Goal: Transaction & Acquisition: Purchase product/service

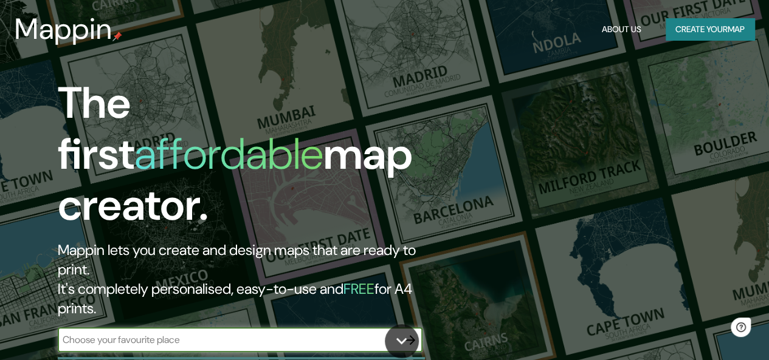
click at [175, 333] on input "text" at bounding box center [228, 340] width 340 height 14
type input "[GEOGRAPHIC_DATA]"
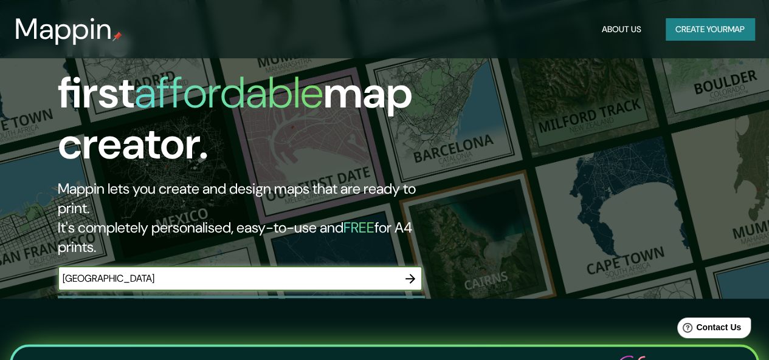
scroll to position [61, 0]
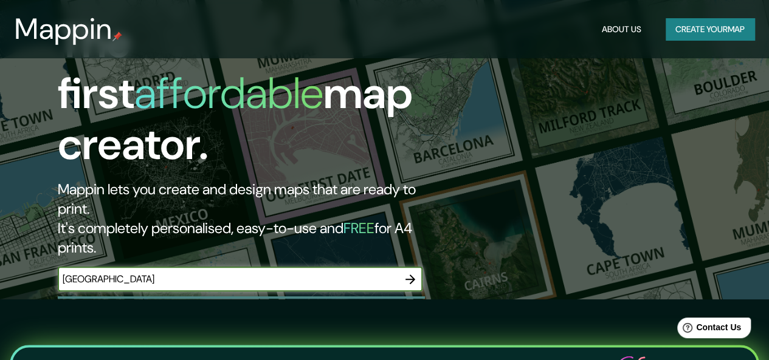
drag, startPoint x: 361, startPoint y: 232, endPoint x: 0, endPoint y: 234, distance: 361.0
click at [0, 234] on div "The first affordable map creator. Mappin lets you create and design maps that a…" at bounding box center [384, 119] width 769 height 360
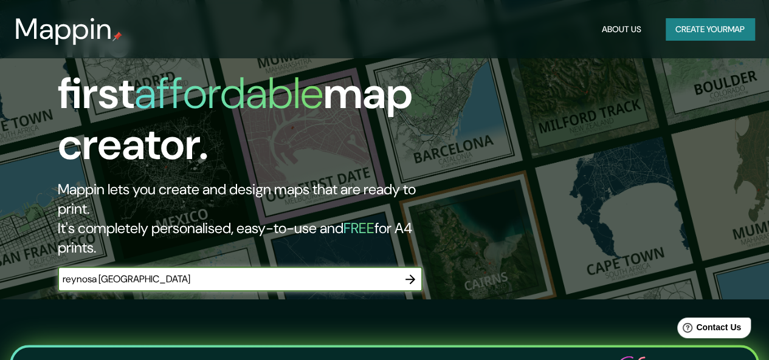
type input "reynosa [GEOGRAPHIC_DATA]"
click at [412, 275] on icon "button" at bounding box center [410, 280] width 10 height 10
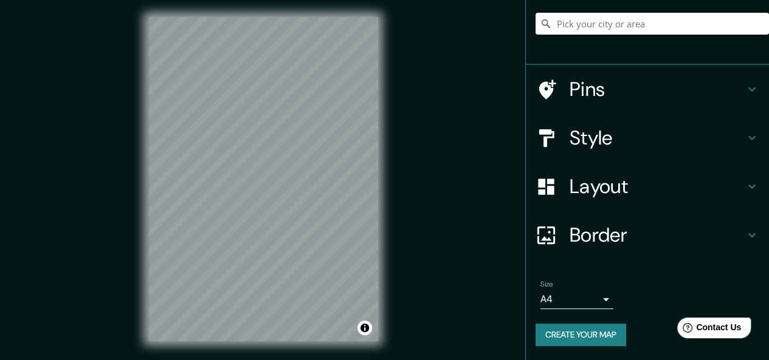
scroll to position [5, 0]
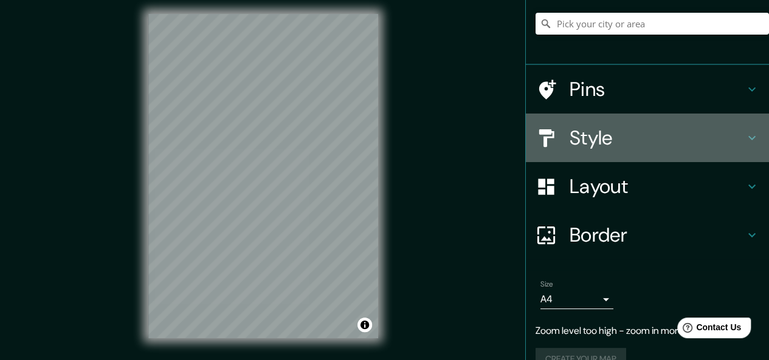
click at [596, 140] on h4 "Style" at bounding box center [656, 138] width 175 height 24
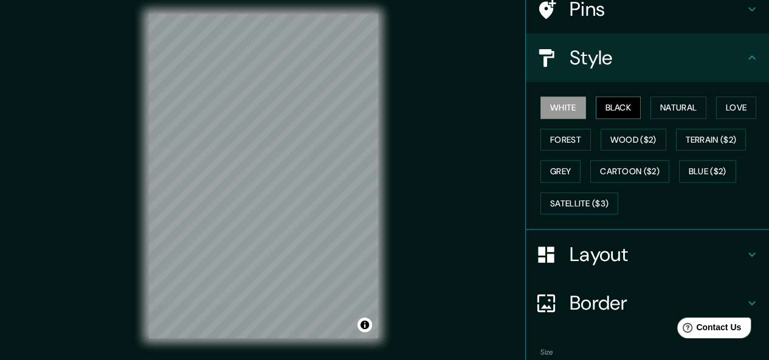
click at [602, 98] on button "Black" at bounding box center [619, 108] width 46 height 22
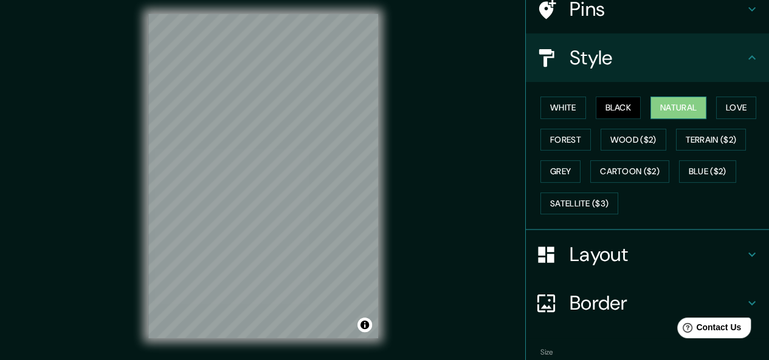
click at [660, 105] on button "Natural" at bounding box center [678, 108] width 56 height 22
click at [568, 142] on button "Forest" at bounding box center [565, 140] width 50 height 22
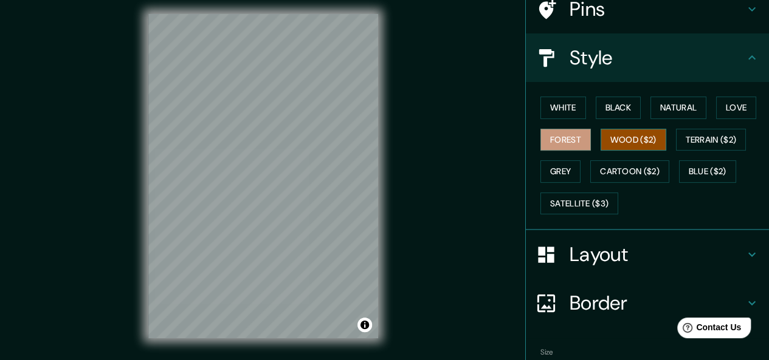
click at [633, 135] on button "Wood ($2)" at bounding box center [633, 140] width 66 height 22
click at [641, 104] on div "White Black Natural Love Forest Wood ($2) Terrain ($2) Grey Cartoon ($2) Blue (…" at bounding box center [651, 156] width 233 height 128
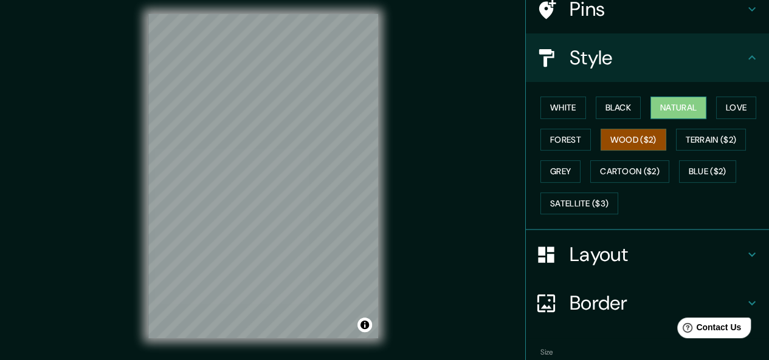
click at [650, 109] on button "Natural" at bounding box center [678, 108] width 56 height 22
click at [557, 173] on button "Grey" at bounding box center [560, 171] width 40 height 22
click at [668, 109] on button "Natural" at bounding box center [678, 108] width 56 height 22
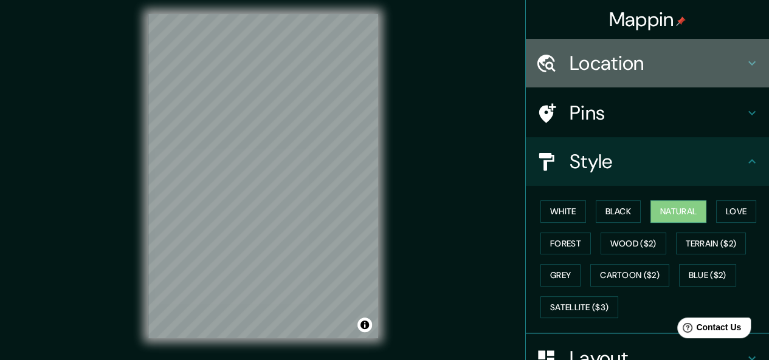
click at [628, 78] on div "Location" at bounding box center [647, 63] width 243 height 49
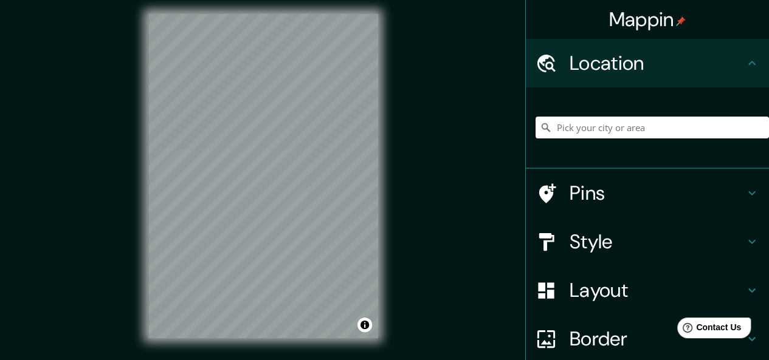
click at [638, 131] on input "Pick your city or area" at bounding box center [651, 128] width 233 height 22
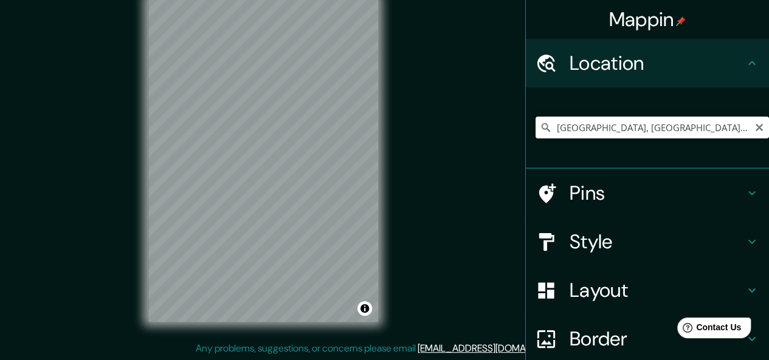
click at [551, 128] on input "[GEOGRAPHIC_DATA], [GEOGRAPHIC_DATA], [GEOGRAPHIC_DATA]" at bounding box center [651, 128] width 233 height 22
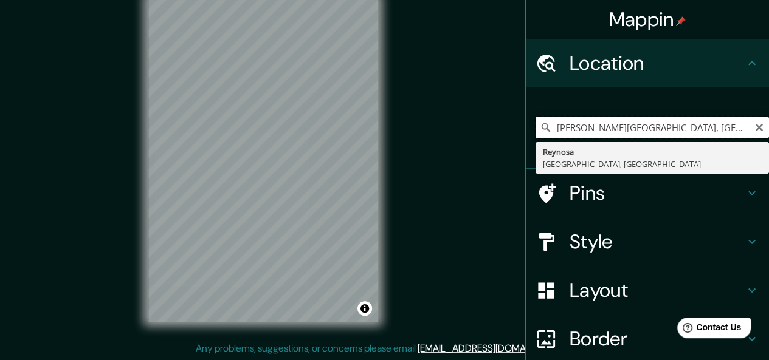
drag, startPoint x: 707, startPoint y: 129, endPoint x: 596, endPoint y: 131, distance: 111.8
click at [596, 131] on input "[PERSON_NAME][GEOGRAPHIC_DATA], [GEOGRAPHIC_DATA], [GEOGRAPHIC_DATA]" at bounding box center [651, 128] width 233 height 22
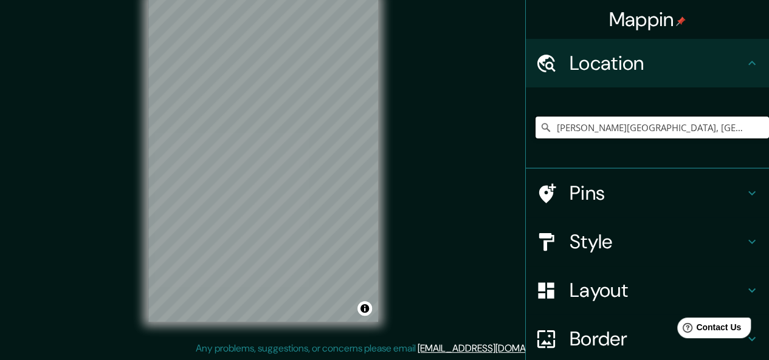
type input "[PERSON_NAME][GEOGRAPHIC_DATA], [GEOGRAPHIC_DATA], [GEOGRAPHIC_DATA]"
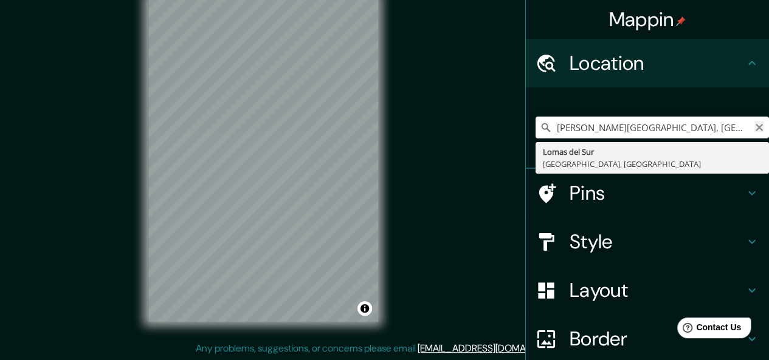
click at [754, 126] on icon "Clear" at bounding box center [759, 128] width 10 height 10
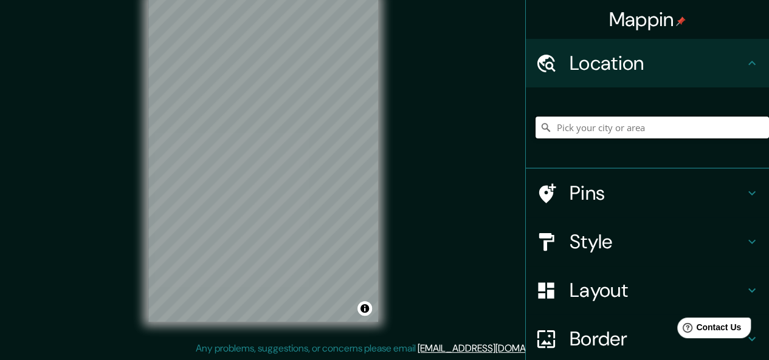
paste input "[PERSON_NAME][STREET_ADDRESS]."
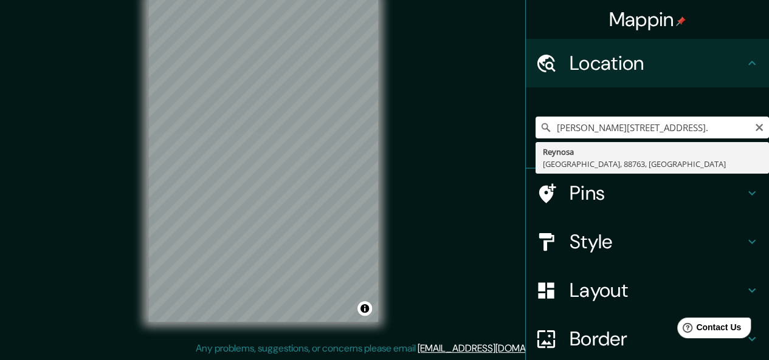
type input "[GEOGRAPHIC_DATA], [GEOGRAPHIC_DATA], 88763, [GEOGRAPHIC_DATA]"
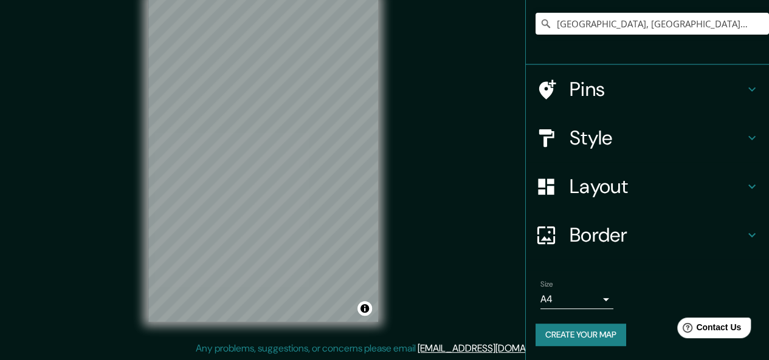
click at [664, 190] on h4 "Layout" at bounding box center [656, 186] width 175 height 24
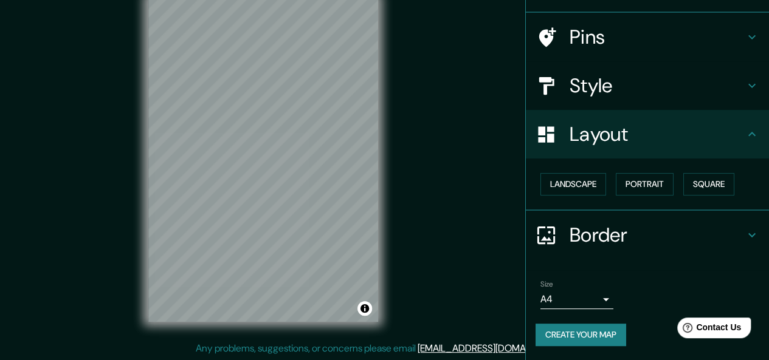
scroll to position [75, 0]
click at [675, 98] on h4 "Style" at bounding box center [656, 86] width 175 height 24
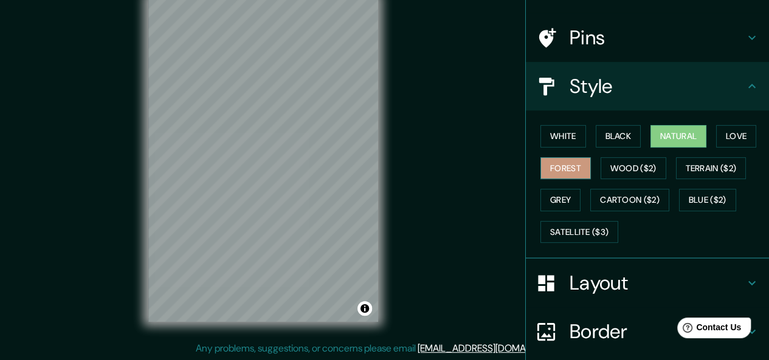
click at [558, 171] on button "Forest" at bounding box center [565, 168] width 50 height 22
click at [548, 135] on button "White" at bounding box center [563, 136] width 46 height 22
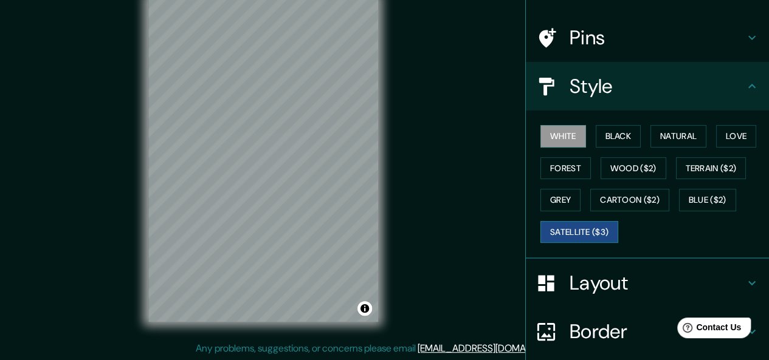
click at [566, 229] on button "Satellite ($3)" at bounding box center [579, 232] width 78 height 22
click at [699, 194] on button "Blue ($2)" at bounding box center [707, 200] width 57 height 22
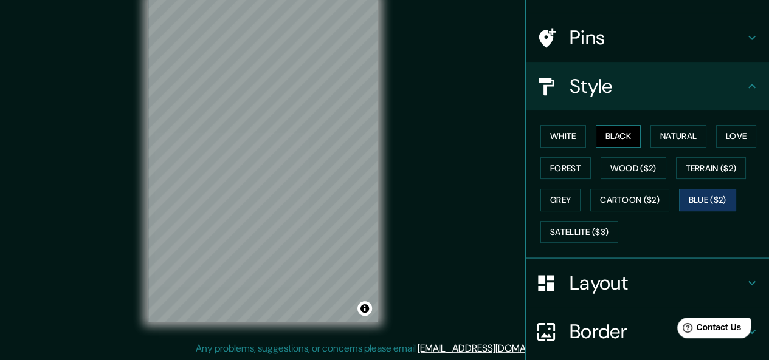
click at [622, 134] on button "Black" at bounding box center [619, 136] width 46 height 22
